Goal: Navigation & Orientation: Find specific page/section

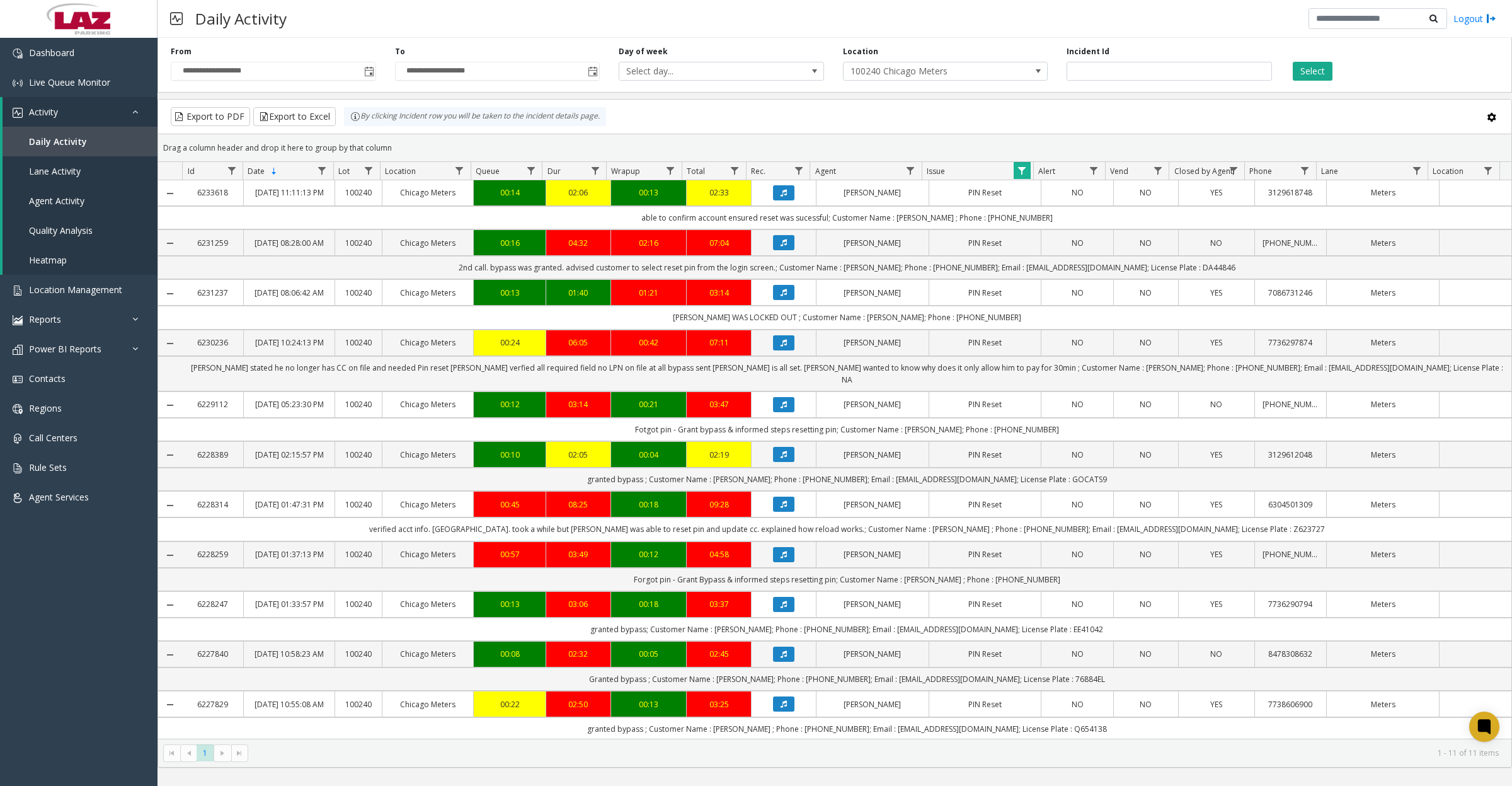
scroll to position [16, 0]
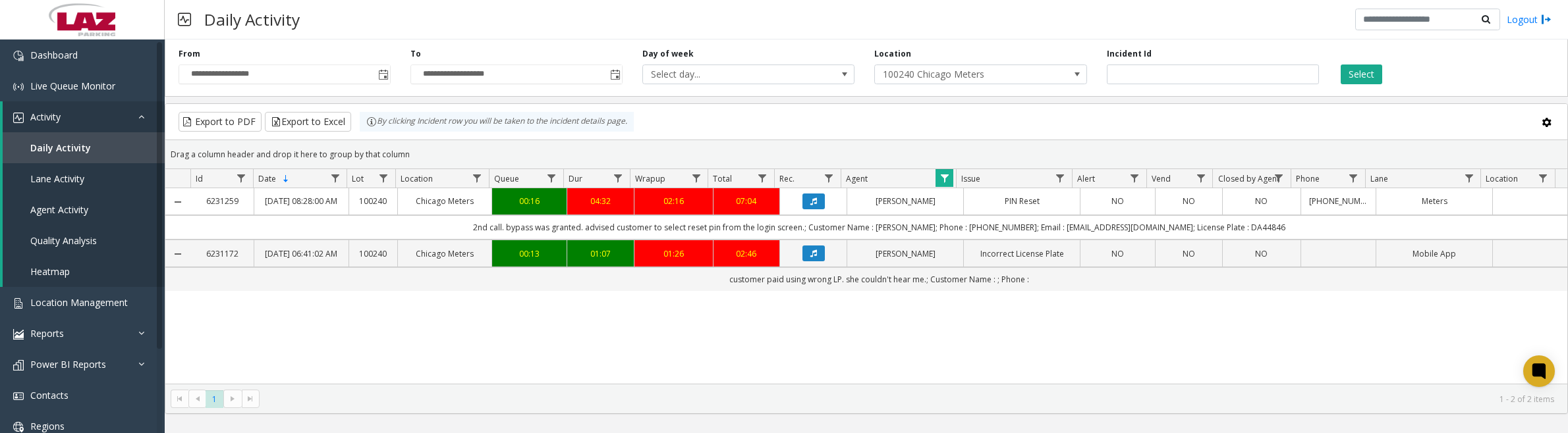
click at [946, 176] on span "Data table" at bounding box center [945, 179] width 11 height 11
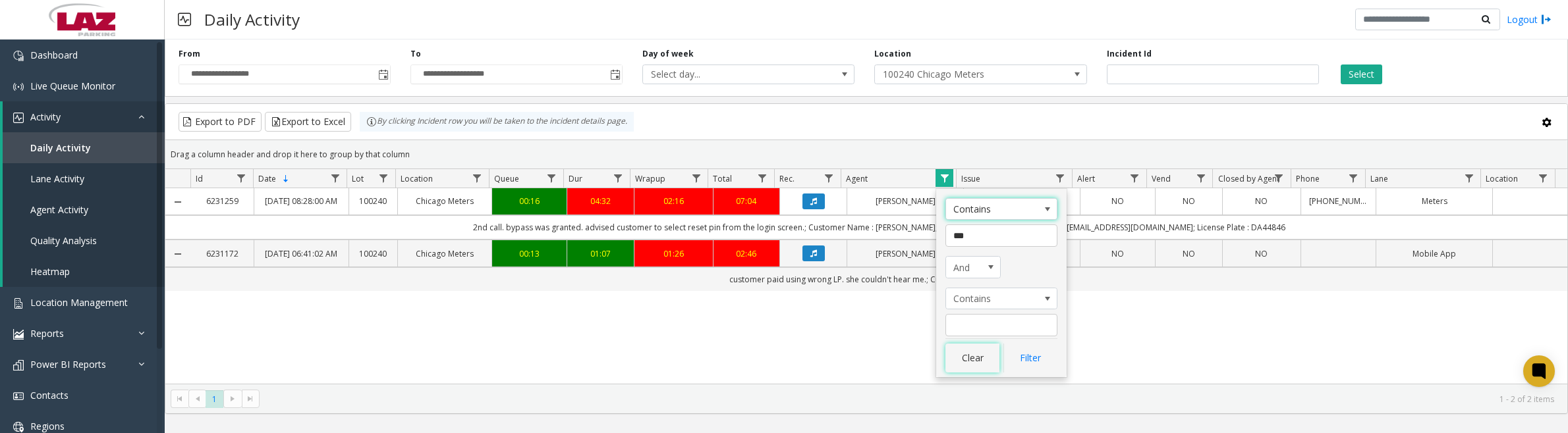
click at [959, 360] on button "Clear" at bounding box center [973, 357] width 54 height 29
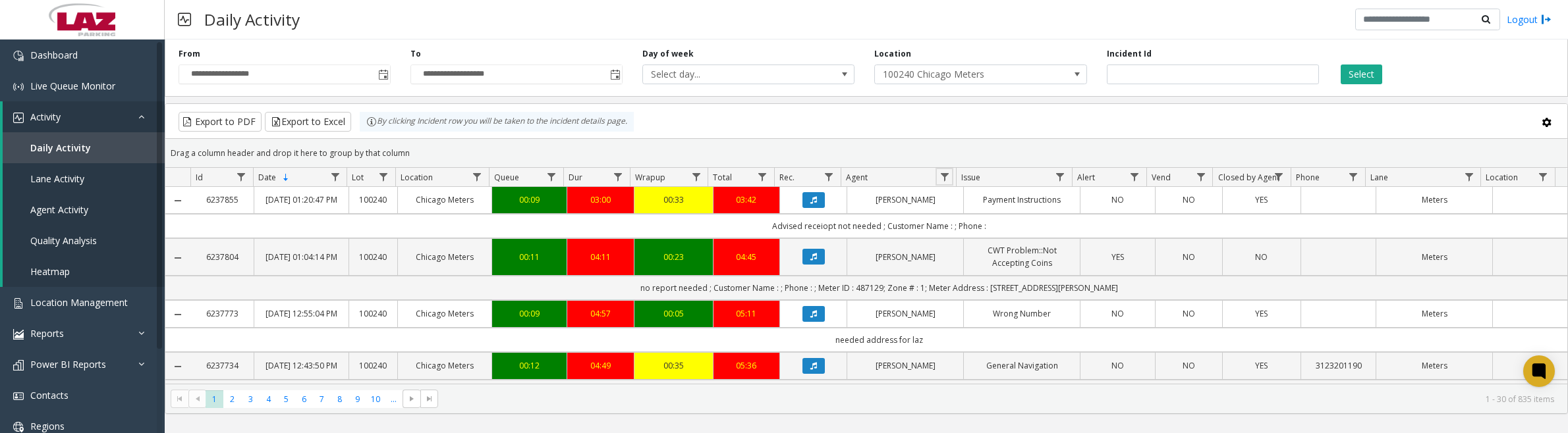
click at [947, 173] on span "Data table" at bounding box center [945, 177] width 11 height 11
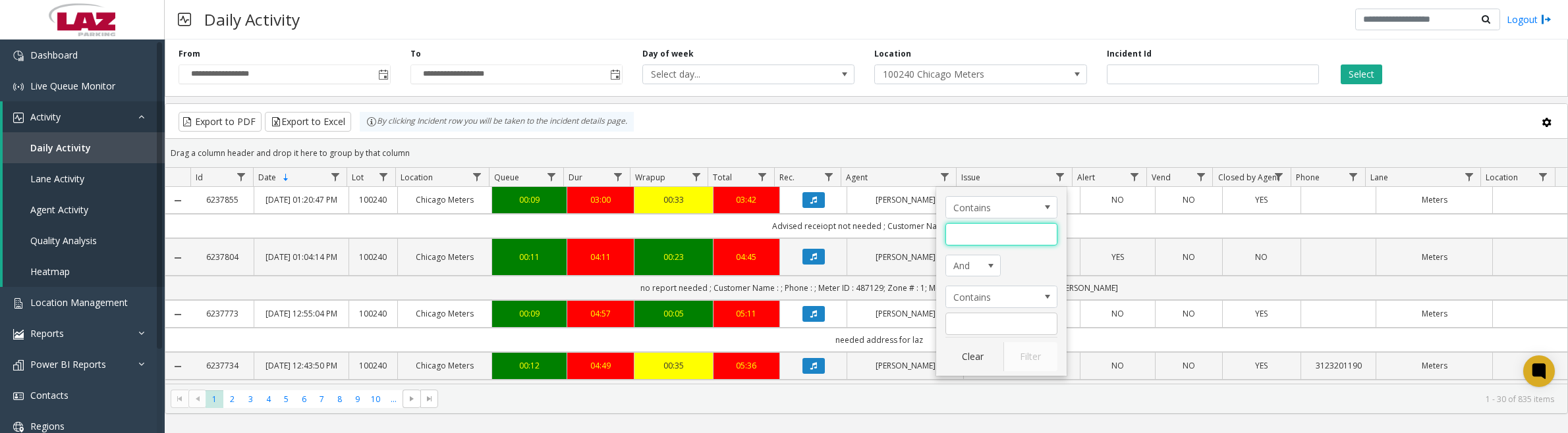
click at [950, 236] on input "Agent Filter" at bounding box center [1001, 234] width 112 height 22
type input "***"
click button "Filter" at bounding box center [1031, 356] width 54 height 29
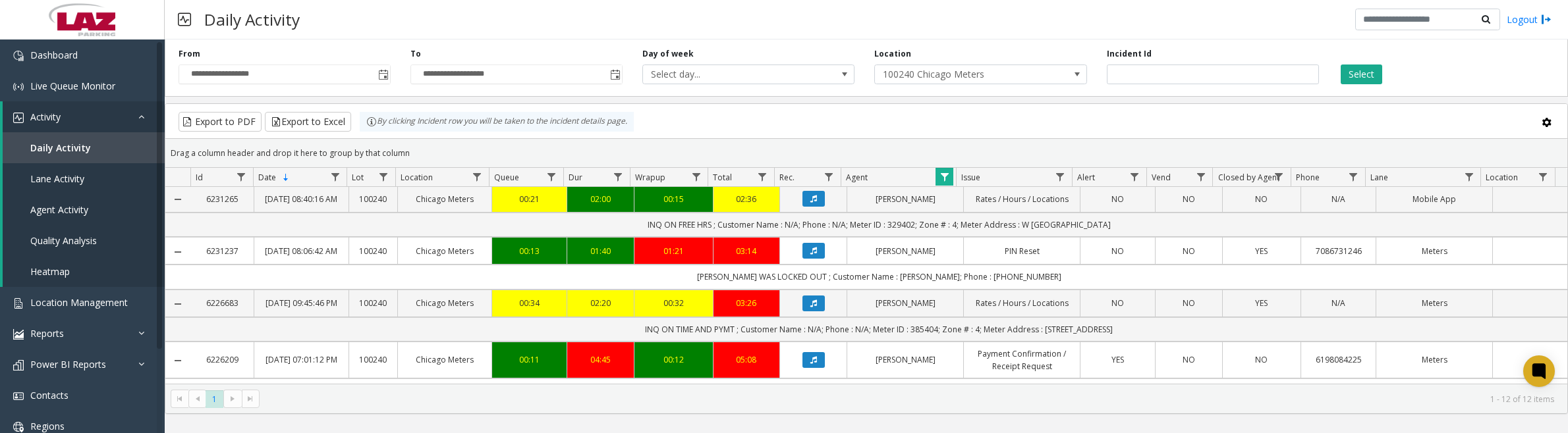
scroll to position [82, 0]
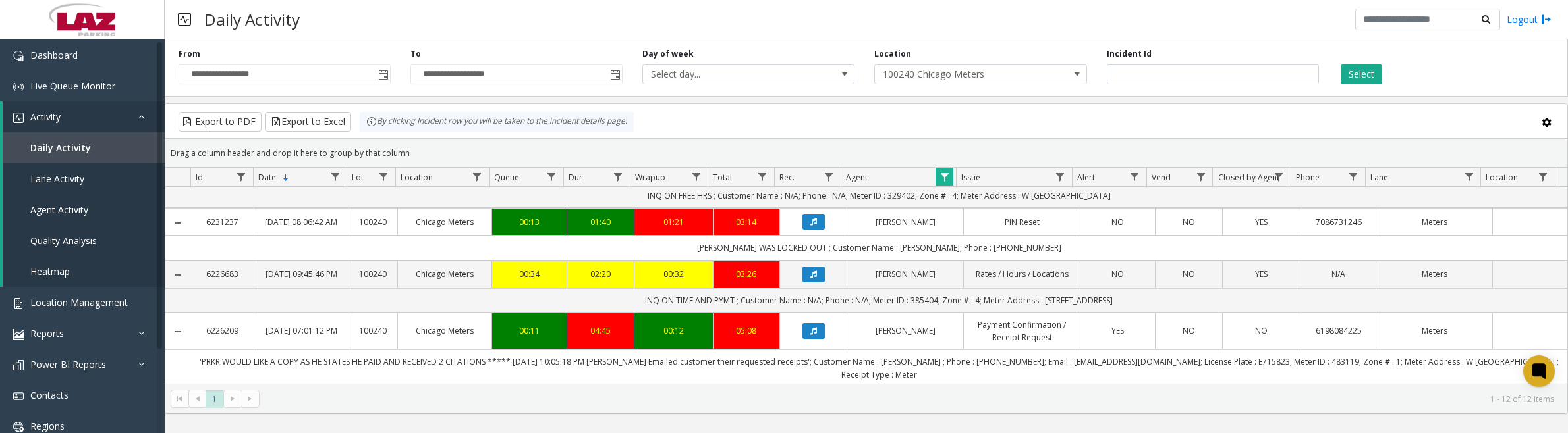
click at [810, 278] on icon "Data table" at bounding box center [813, 274] width 7 height 8
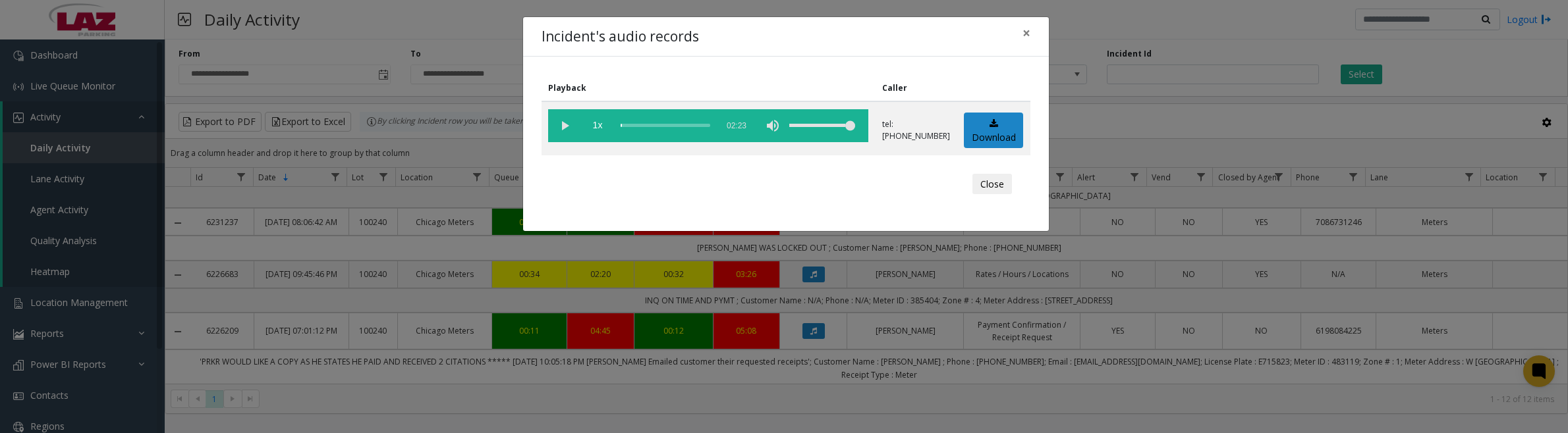
click at [996, 176] on button "Close" at bounding box center [992, 184] width 39 height 21
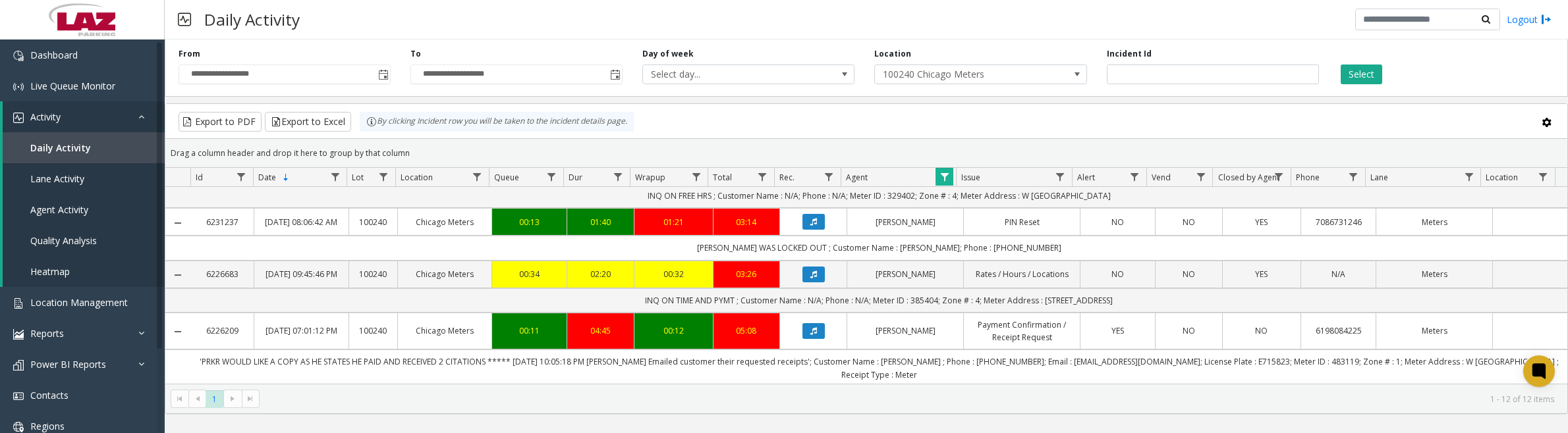
click at [810, 278] on icon "Data table" at bounding box center [813, 274] width 7 height 8
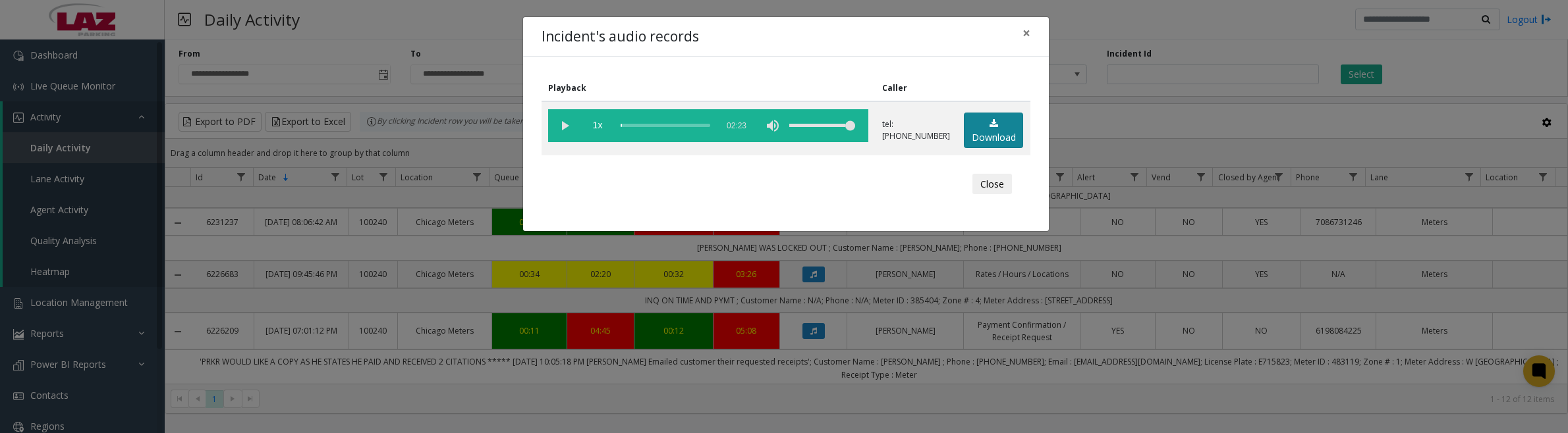
click at [982, 125] on link "Download" at bounding box center [994, 131] width 60 height 36
click at [562, 122] on vg-play-pause at bounding box center [564, 125] width 33 height 33
click at [984, 186] on button "Close" at bounding box center [992, 184] width 39 height 21
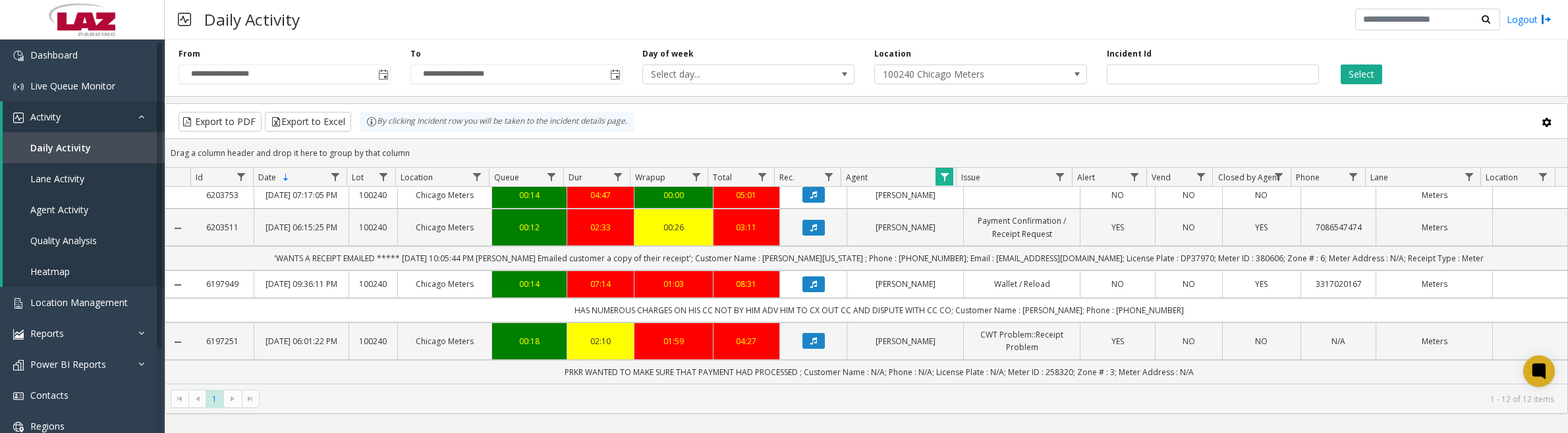
scroll to position [524, 0]
click at [815, 278] on button "Data table" at bounding box center [813, 285] width 22 height 15
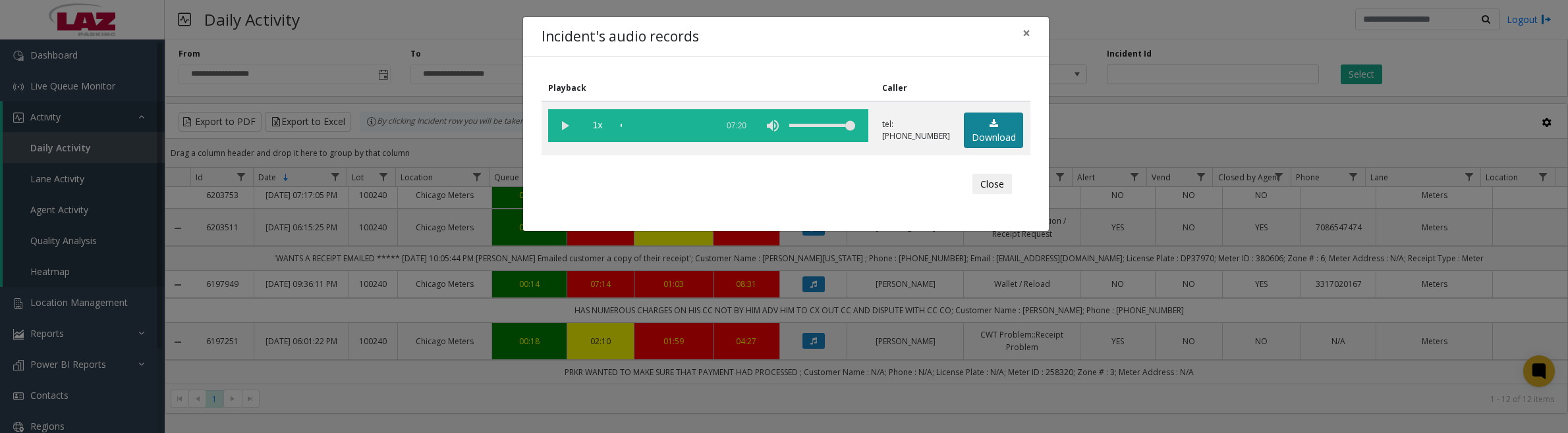
click at [975, 140] on link "Download" at bounding box center [994, 131] width 60 height 36
click at [562, 128] on vg-play-pause at bounding box center [564, 125] width 33 height 33
click at [564, 131] on vg-play-pause at bounding box center [564, 125] width 33 height 33
drag, startPoint x: 985, startPoint y: 184, endPoint x: 940, endPoint y: 287, distance: 112.4
click at [985, 184] on button "Close" at bounding box center [992, 184] width 39 height 21
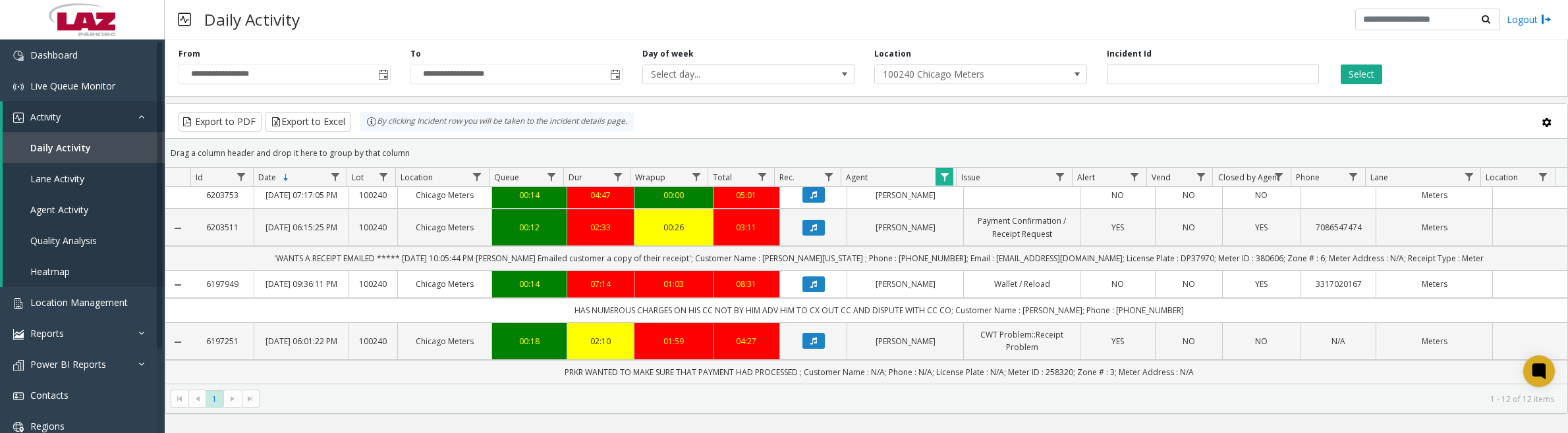
click at [810, 281] on icon "Data table" at bounding box center [813, 285] width 7 height 8
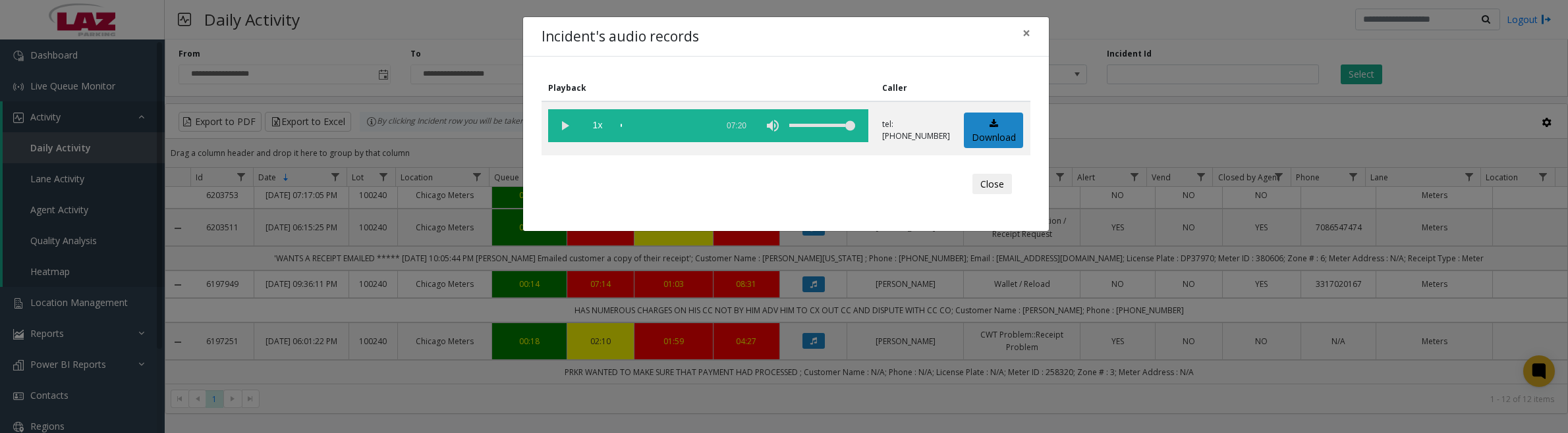
click at [570, 123] on vg-play-pause at bounding box center [564, 125] width 33 height 33
click at [568, 126] on vg-play-pause at bounding box center [564, 125] width 33 height 33
drag, startPoint x: 561, startPoint y: 124, endPoint x: 567, endPoint y: 120, distance: 7.2
click at [561, 124] on vg-play-pause at bounding box center [564, 125] width 33 height 33
click at [621, 125] on div "scrub bar" at bounding box center [666, 125] width 90 height 33
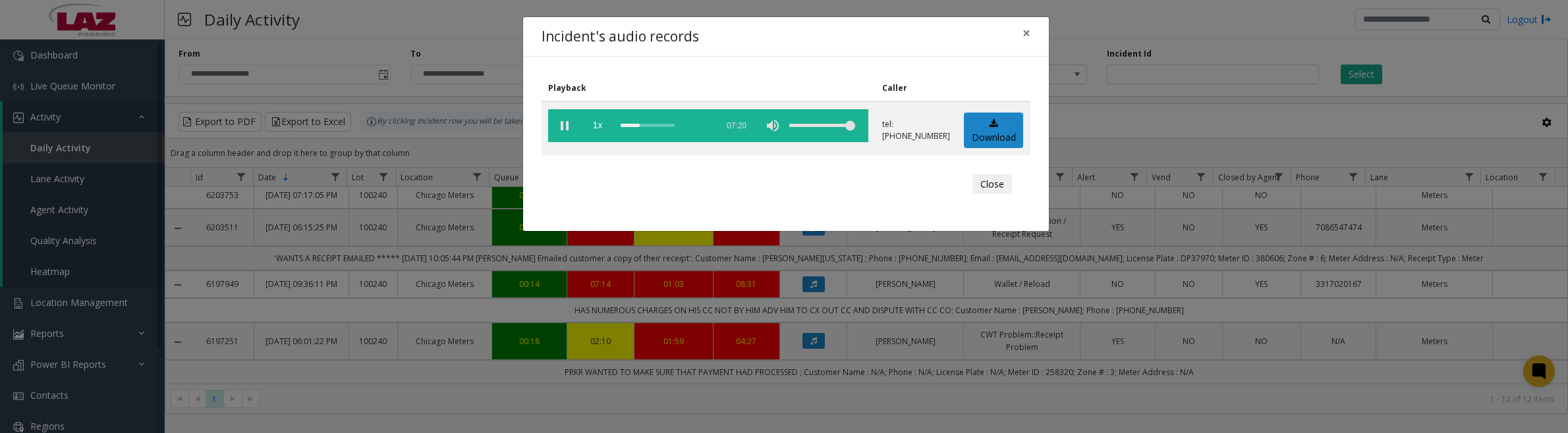
click at [1000, 189] on button "Close" at bounding box center [992, 184] width 39 height 21
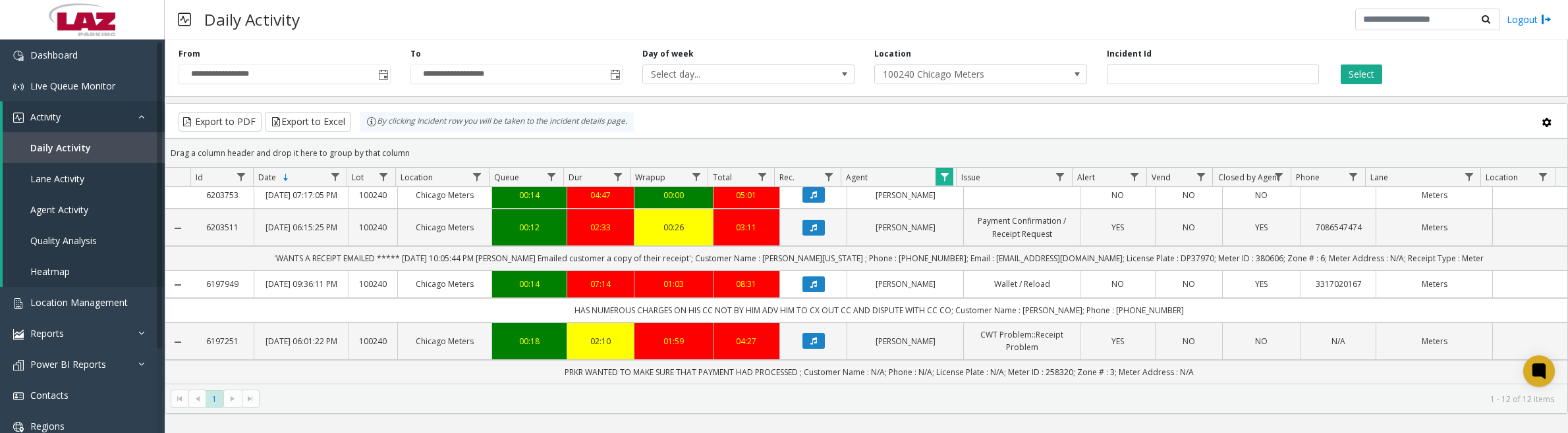
click at [389, 73] on span "Toggle popup" at bounding box center [384, 75] width 11 height 11
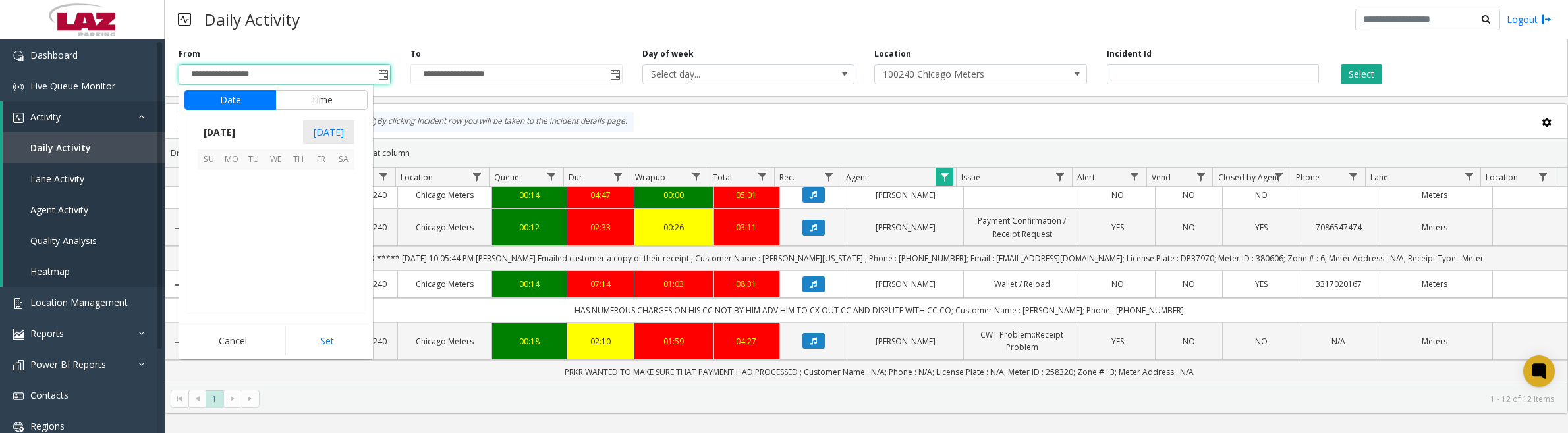
scroll to position [236324, 0]
click at [248, 219] on span "14" at bounding box center [253, 226] width 22 height 22
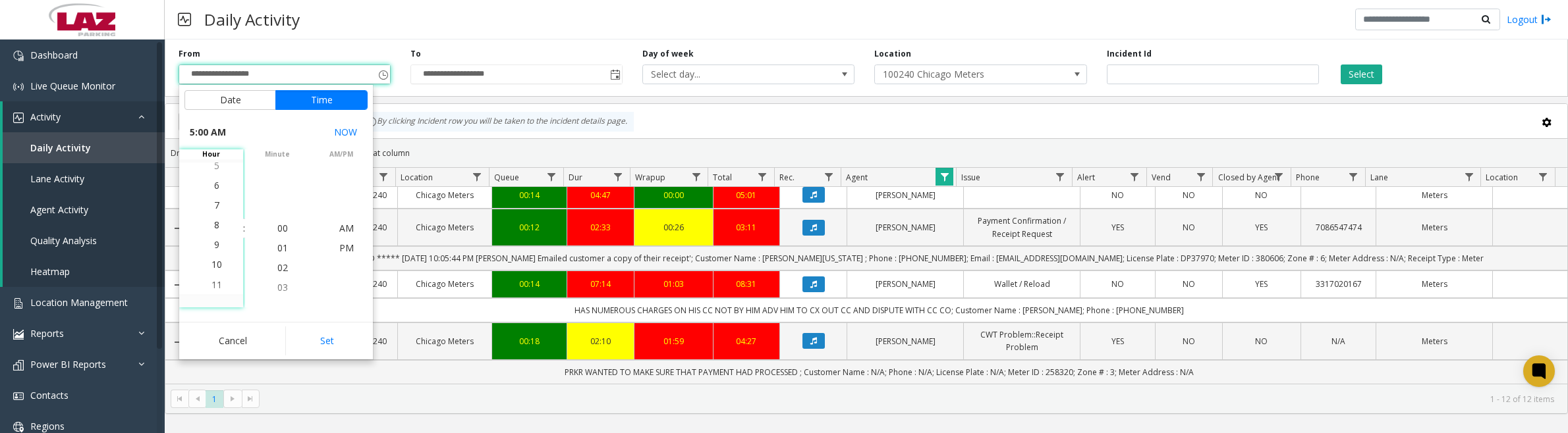
scroll to position [178, 0]
click at [214, 207] on li "8" at bounding box center [217, 209] width 46 height 20
click at [214, 210] on span "8" at bounding box center [217, 208] width 5 height 12
click at [337, 338] on button "Set" at bounding box center [327, 340] width 83 height 29
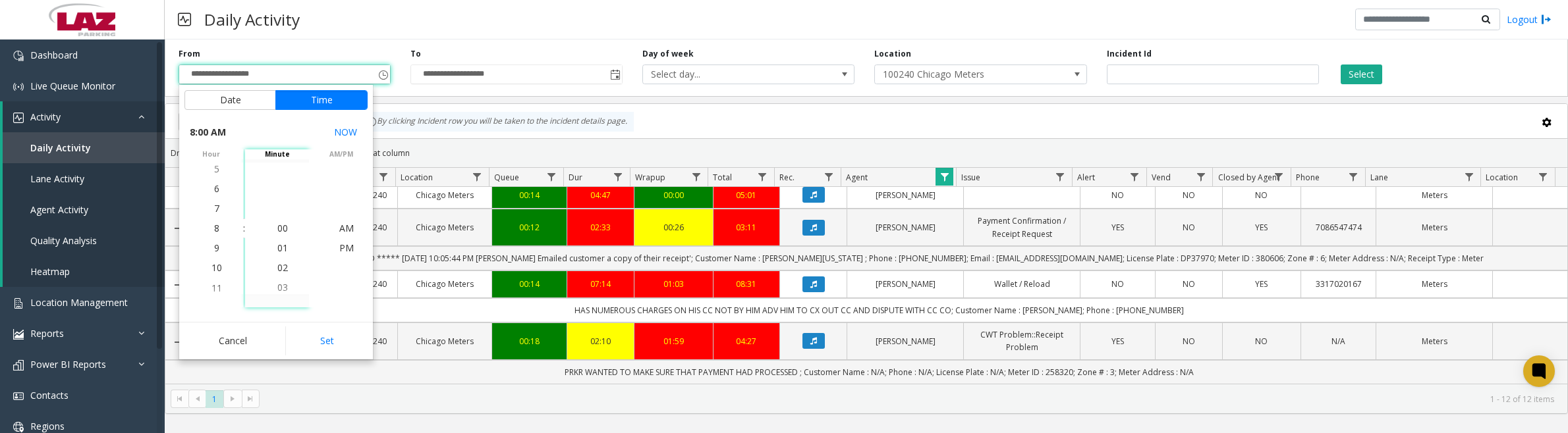
type input "**********"
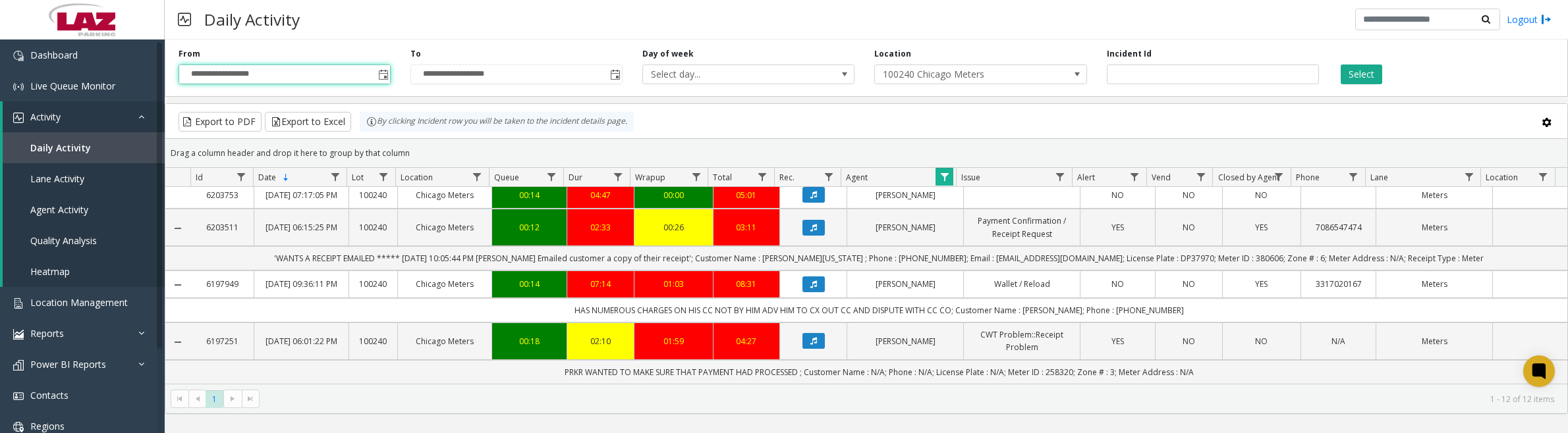
click at [946, 179] on span "Data table" at bounding box center [945, 177] width 11 height 11
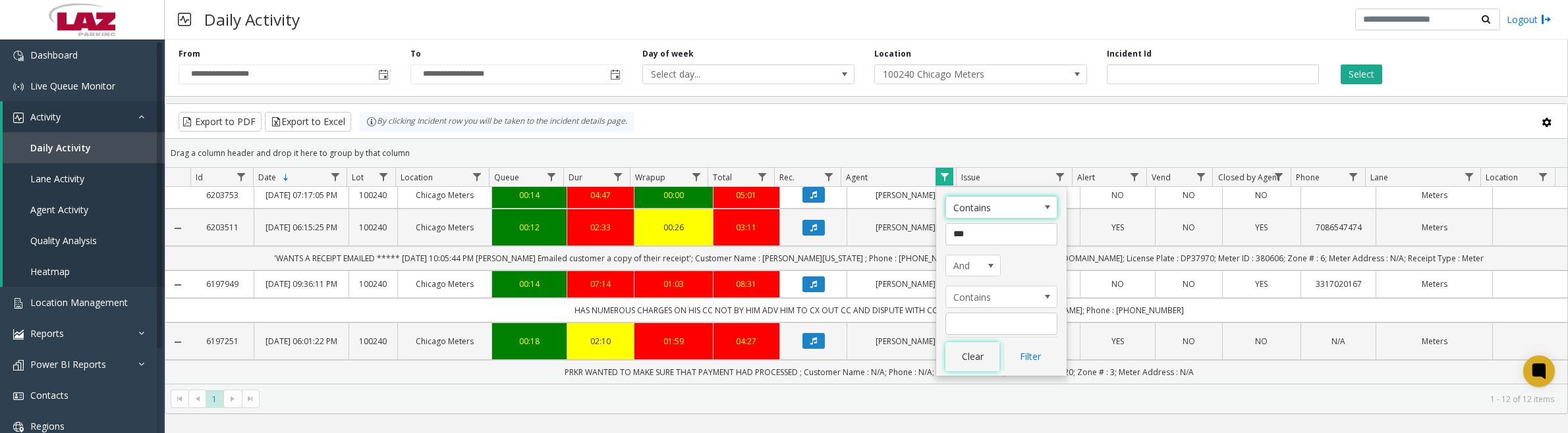
click at [970, 356] on button "Clear" at bounding box center [973, 356] width 54 height 29
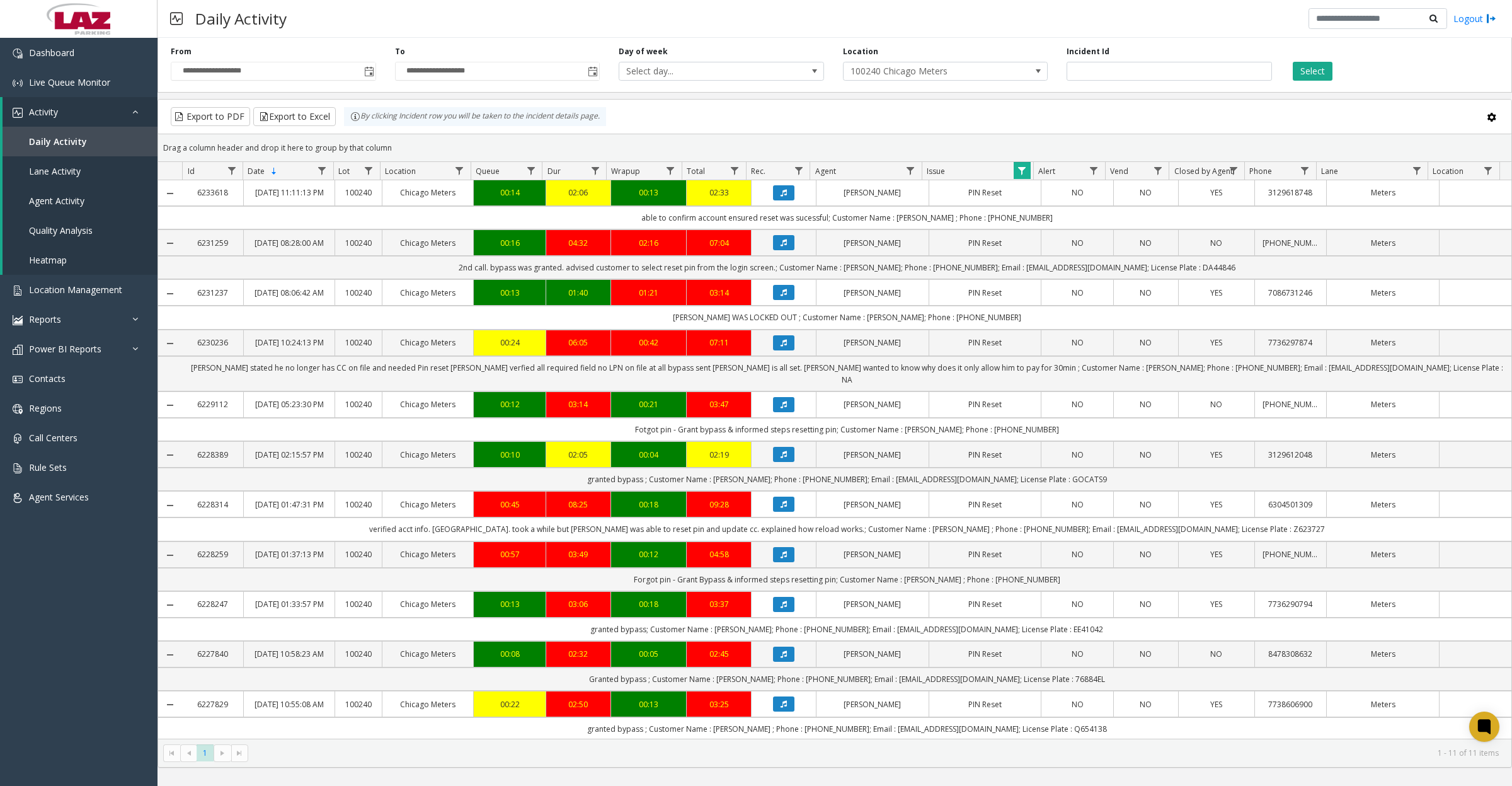
scroll to position [16, 0]
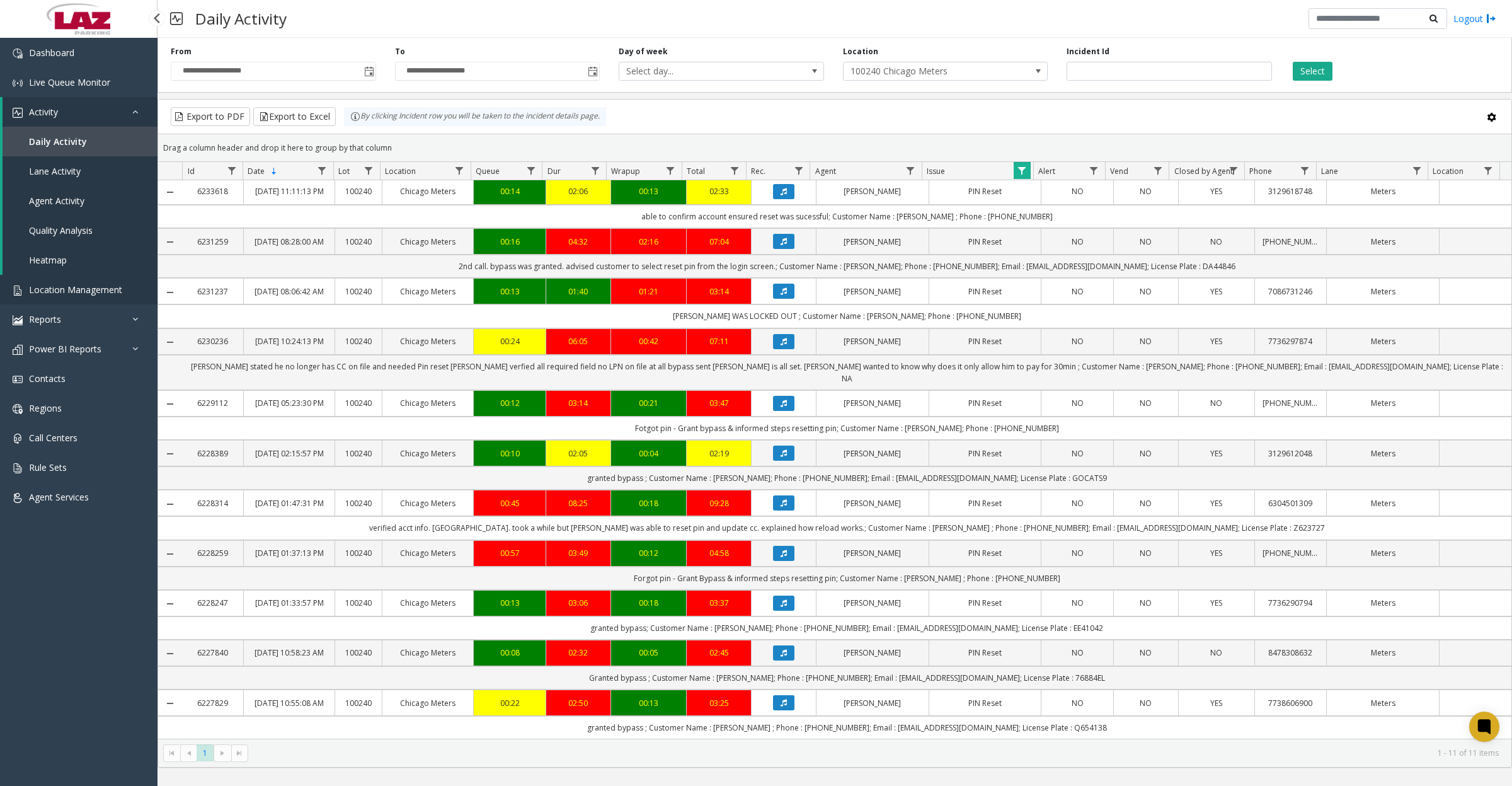
click at [33, 291] on span "Location Management" at bounding box center [75, 289] width 93 height 12
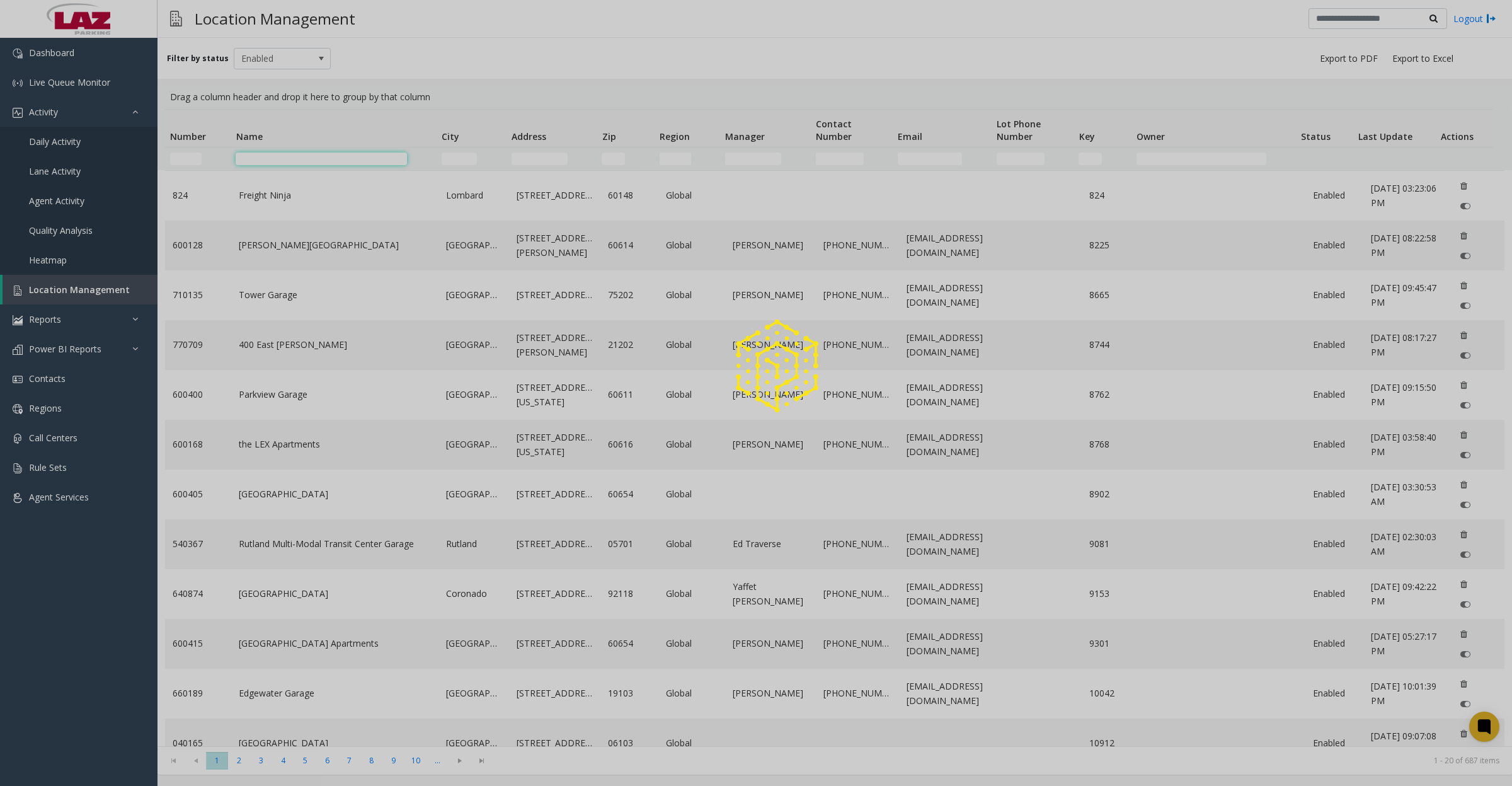
click at [303, 158] on input "Name Filter" at bounding box center [321, 158] width 172 height 13
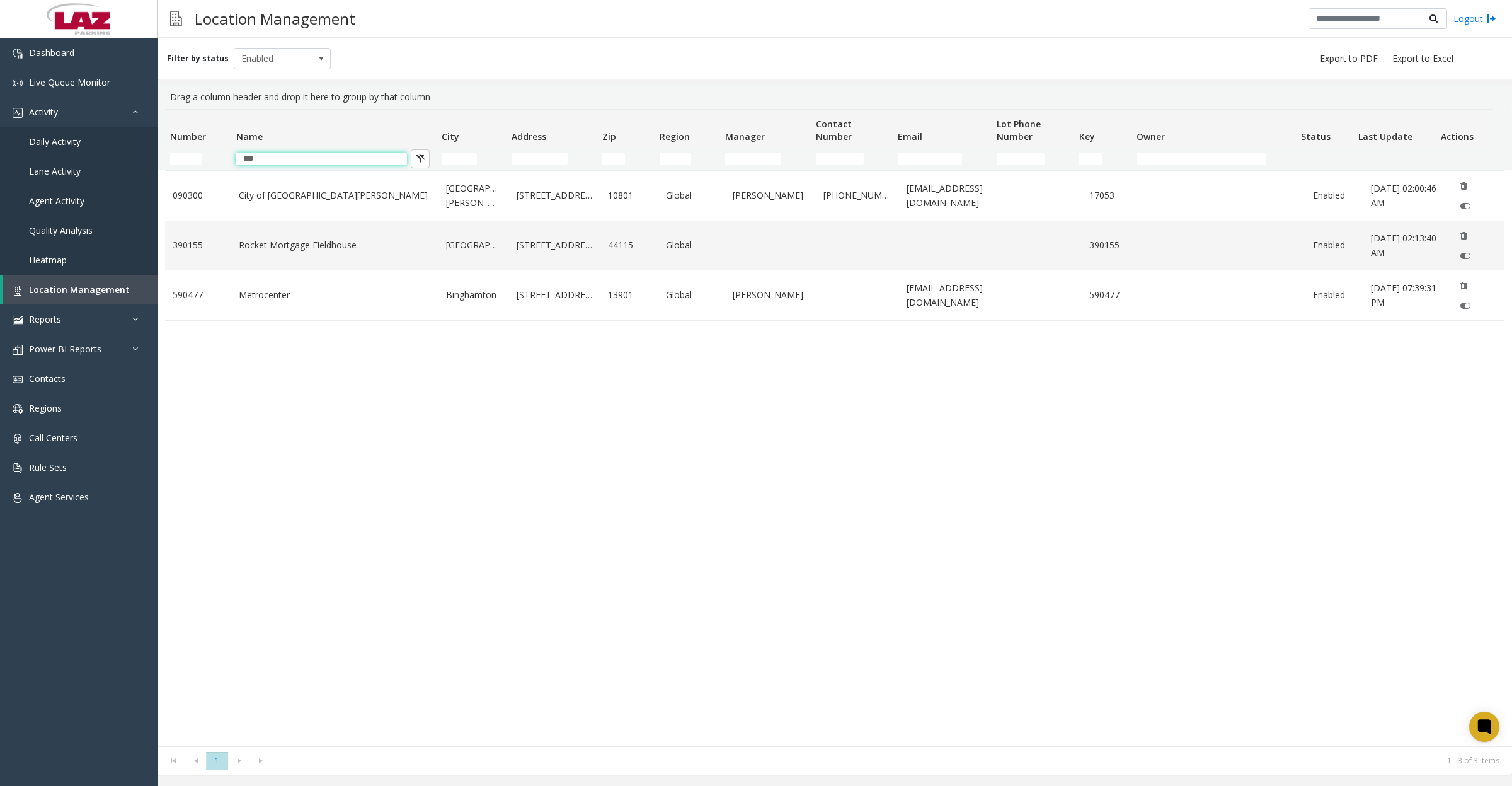
type input "***"
click at [293, 251] on link "Rocket Mortgage Fieldhouse" at bounding box center [335, 245] width 192 height 14
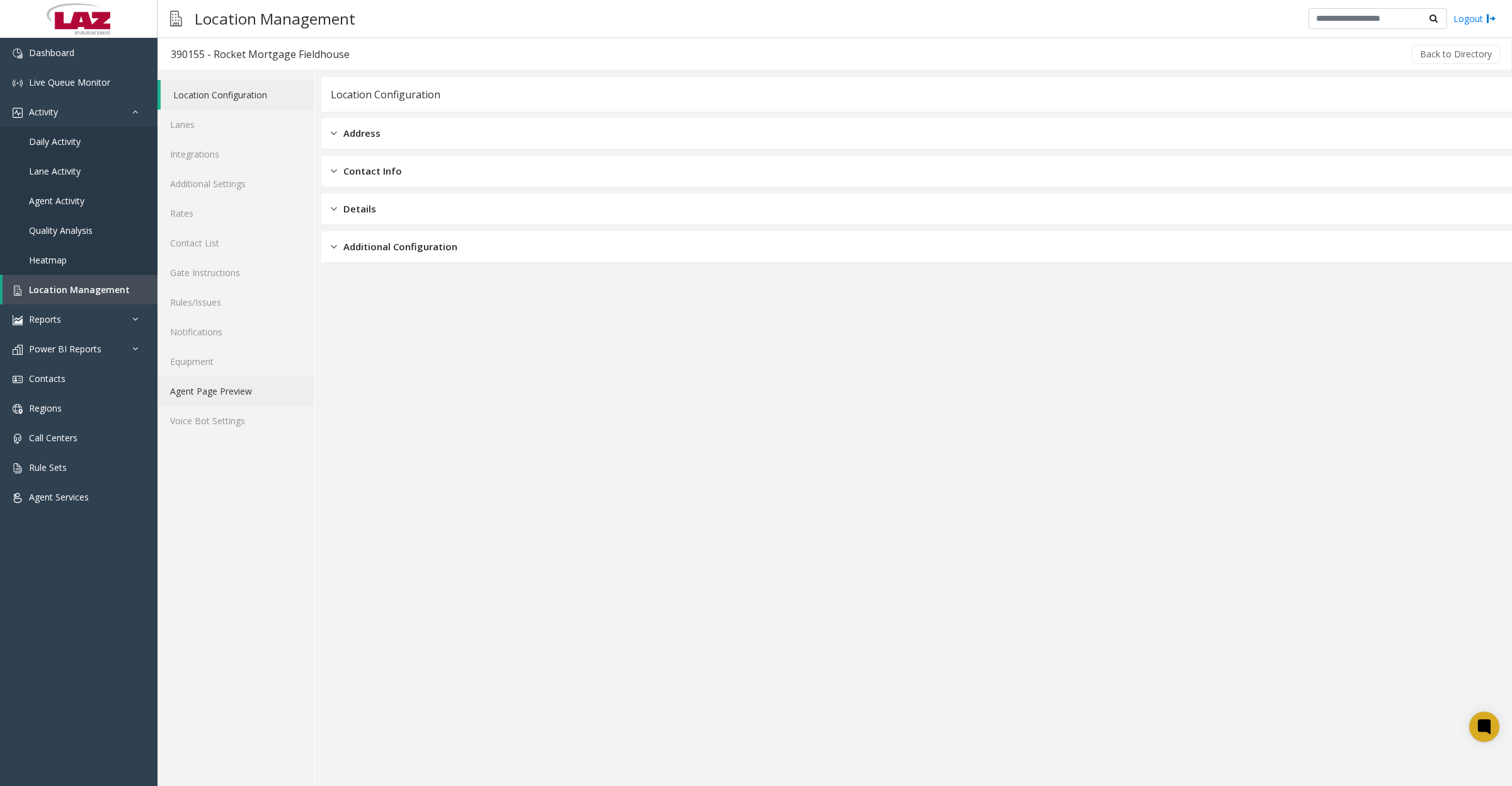
click at [235, 397] on link "Agent Page Preview" at bounding box center [236, 391] width 157 height 30
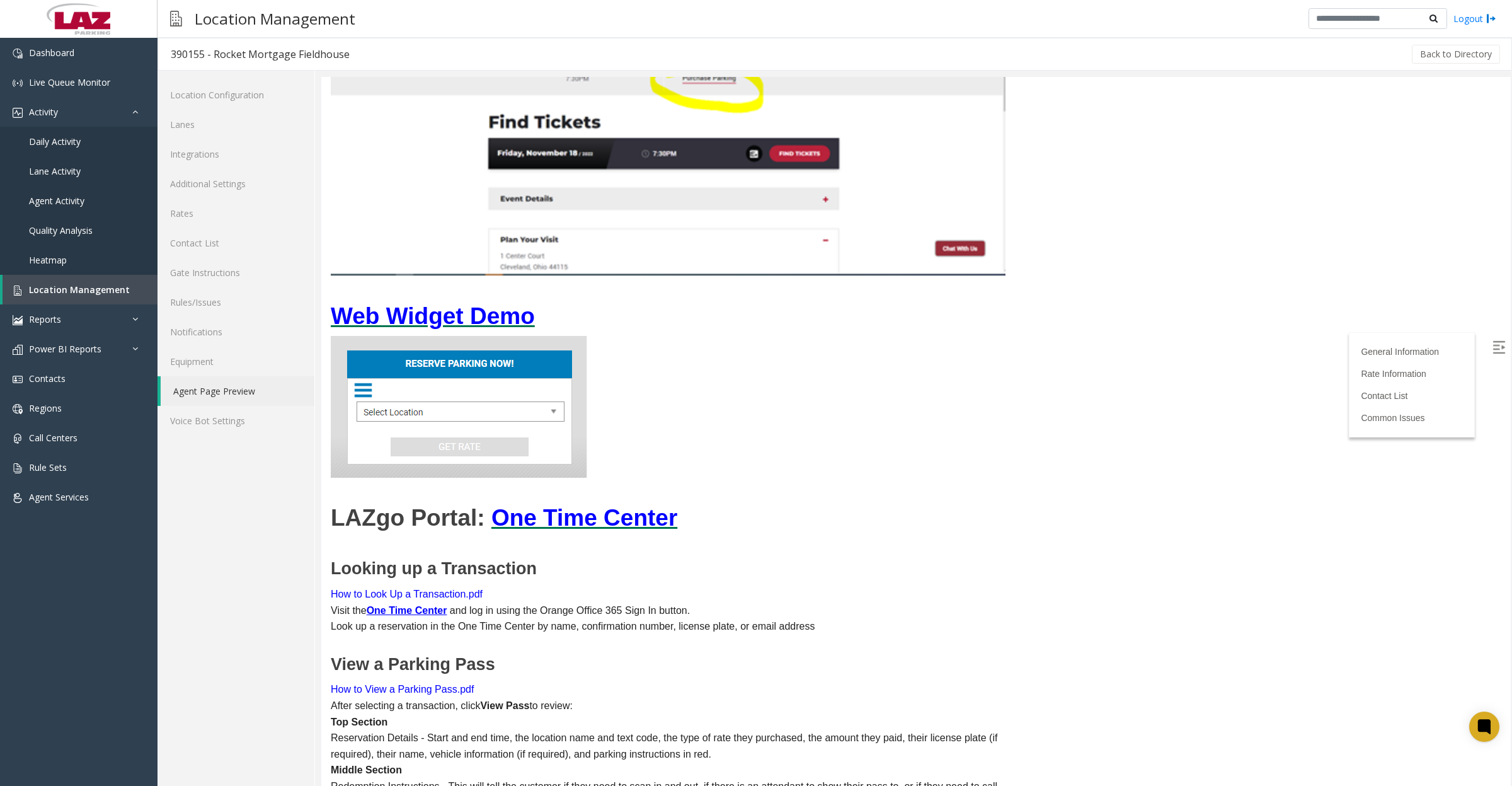
scroll to position [2284, 0]
